Goal: Information Seeking & Learning: Compare options

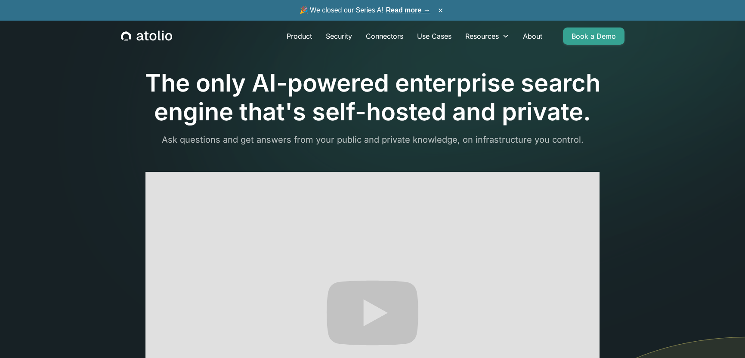
click at [306, 26] on div "Product Security Connectors Use Cases Resources Blog Podcast Case Studies Docum…" at bounding box center [373, 36] width 524 height 31
click at [308, 34] on link "Product" at bounding box center [299, 36] width 39 height 17
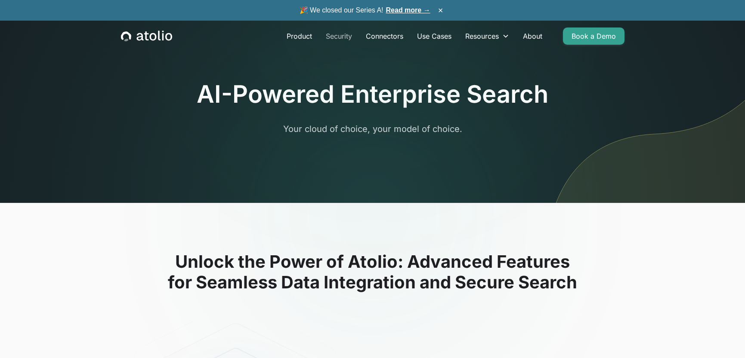
click at [343, 33] on link "Security" at bounding box center [339, 36] width 40 height 17
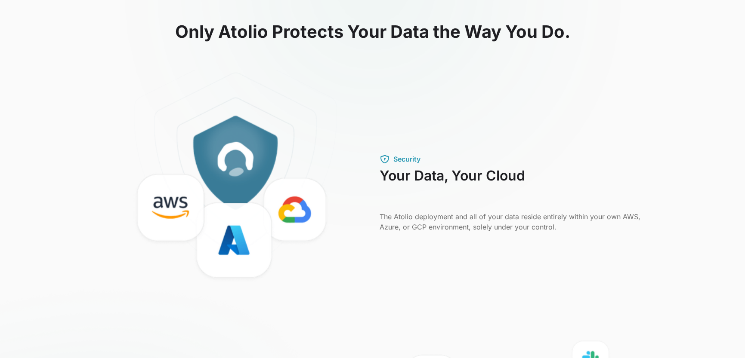
scroll to position [258, 0]
